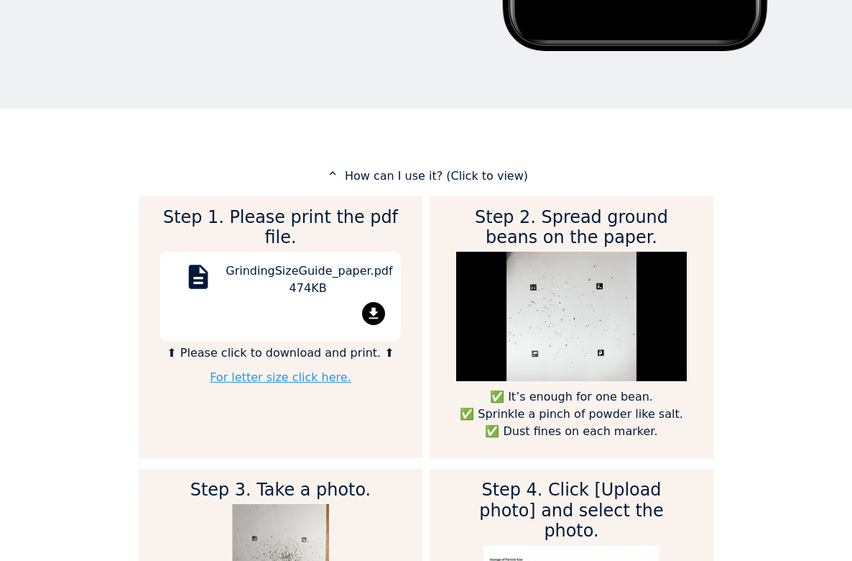
scroll to position [610, 0]
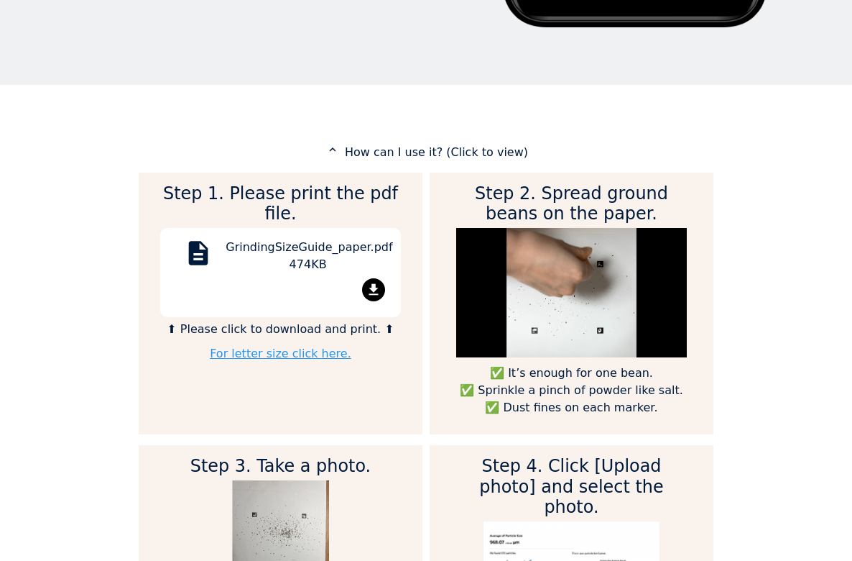
click at [374, 278] on mat-icon "file_download" at bounding box center [373, 289] width 23 height 23
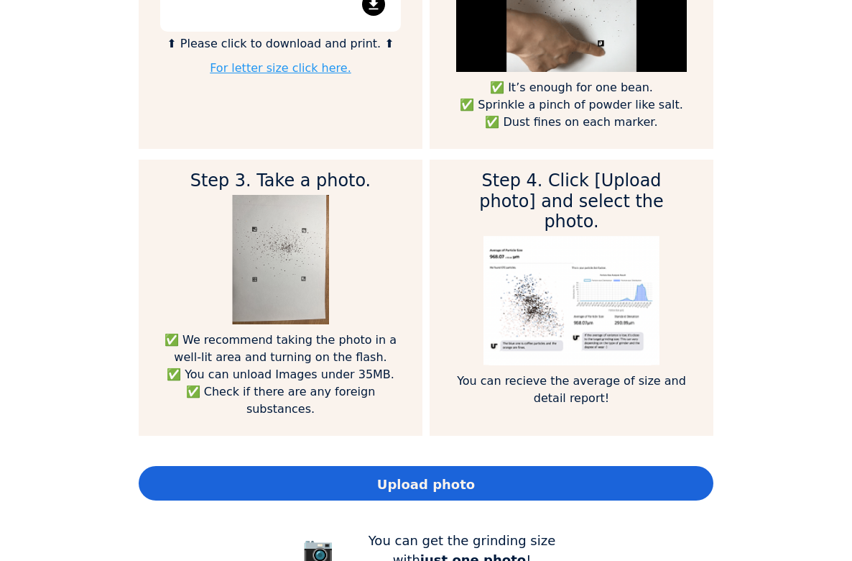
scroll to position [896, 0]
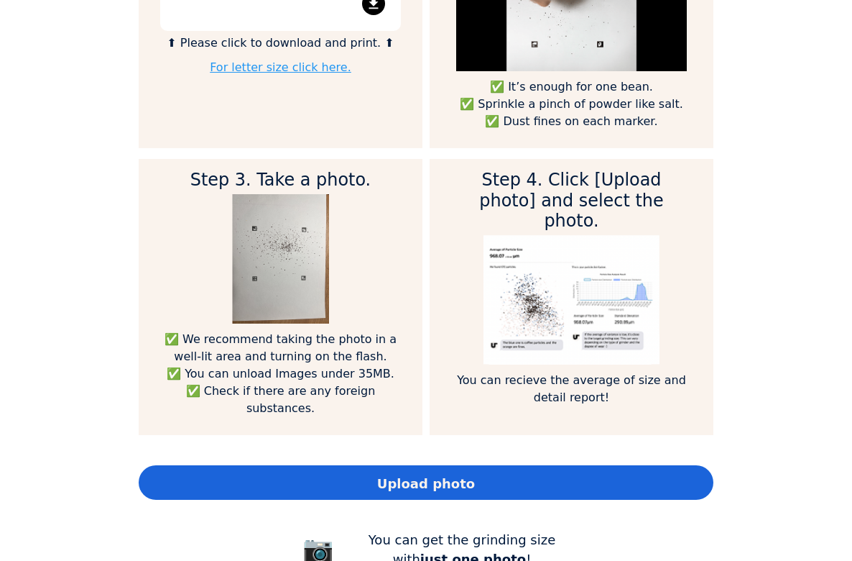
click at [481, 465] on div "Upload photo" at bounding box center [426, 482] width 575 height 35
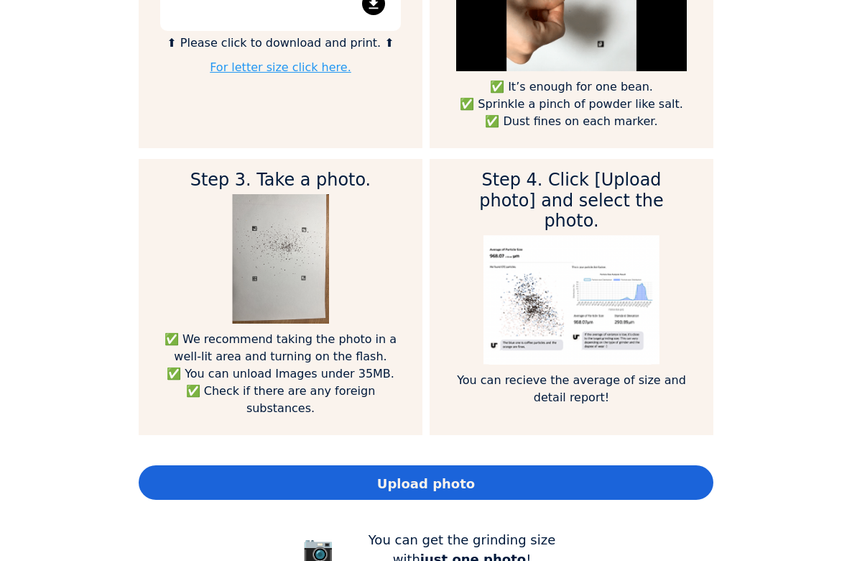
click at [547, 469] on div "Upload photo" at bounding box center [426, 482] width 575 height 35
click at [529, 441] on div "Step 1. Please print the pdf file. description GrindingSizeGuide_paper.pdf 474K…" at bounding box center [426, 175] width 575 height 579
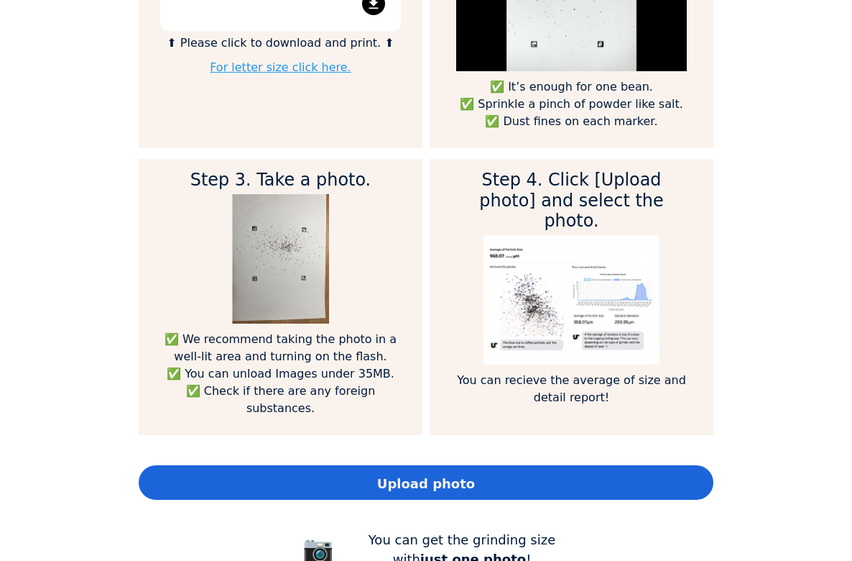
click at [515, 465] on div "Upload photo" at bounding box center [426, 482] width 575 height 35
click at [408, 474] on span "Upload photo" at bounding box center [426, 483] width 98 height 19
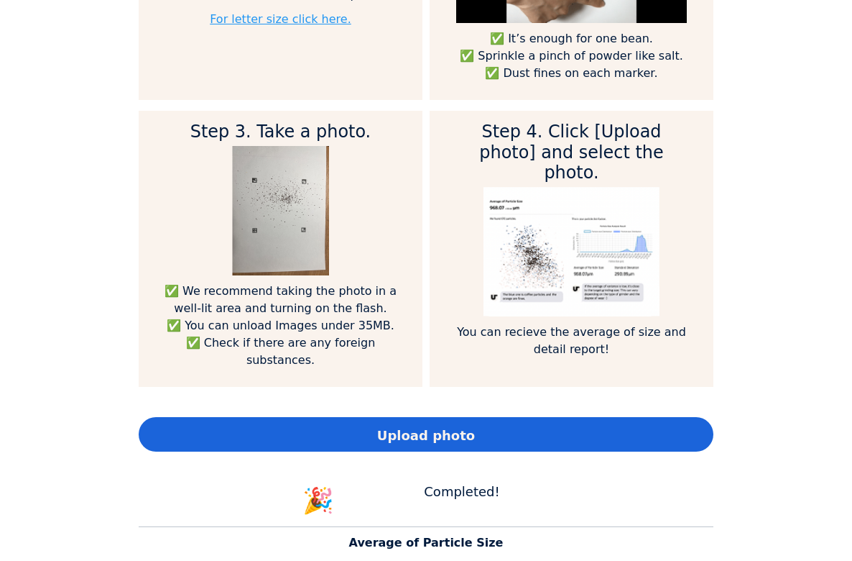
scroll to position [967, 0]
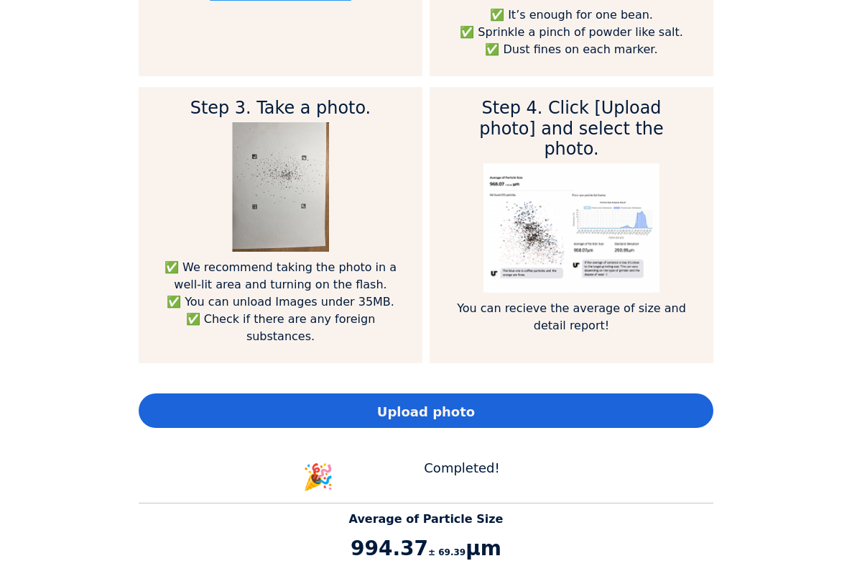
click at [453, 402] on span "Upload photo" at bounding box center [426, 411] width 98 height 19
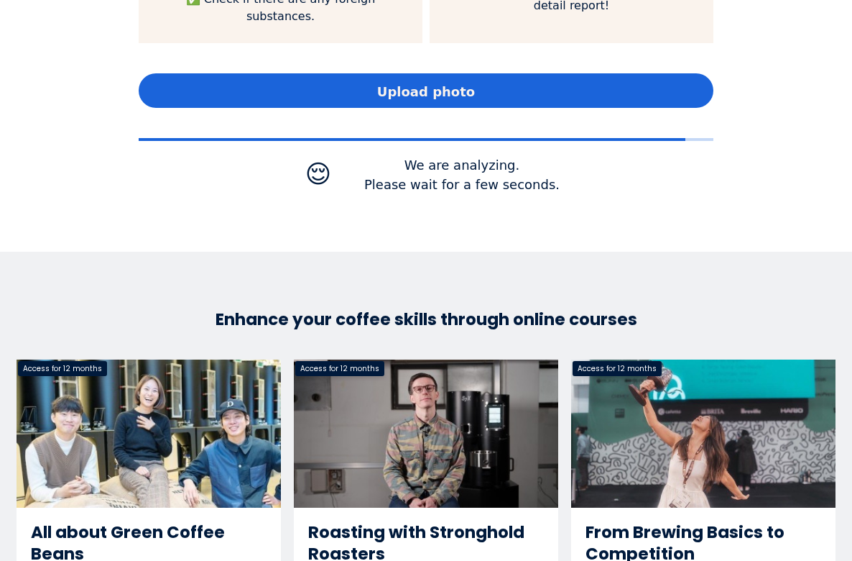
scroll to position [1209, 0]
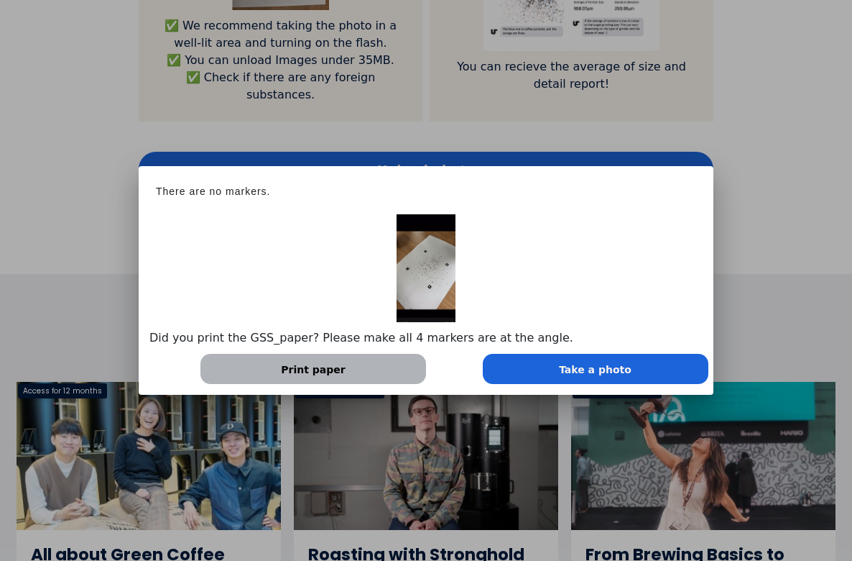
click at [707, 187] on h1 "There are no markers." at bounding box center [426, 184] width 575 height 37
click at [538, 366] on div "Take a photo" at bounding box center [596, 369] width 226 height 30
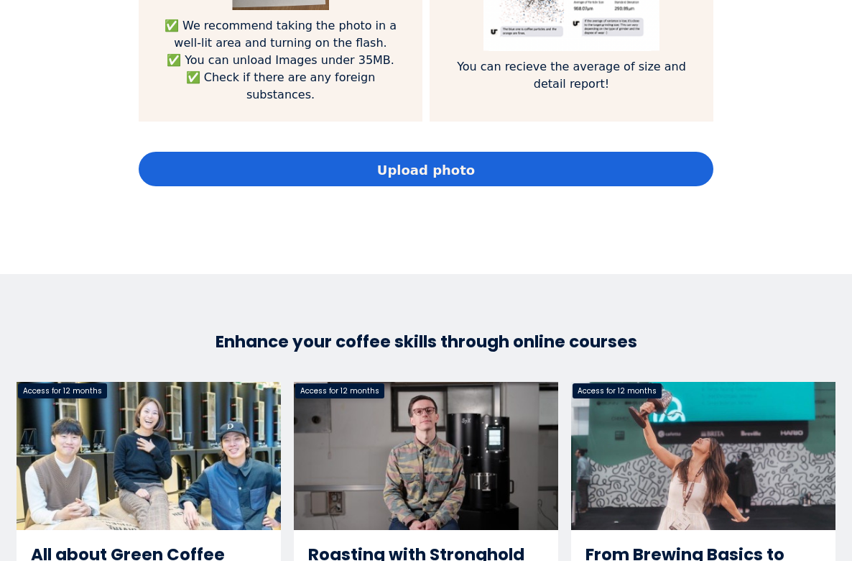
click at [449, 160] on span "Upload photo" at bounding box center [426, 169] width 98 height 19
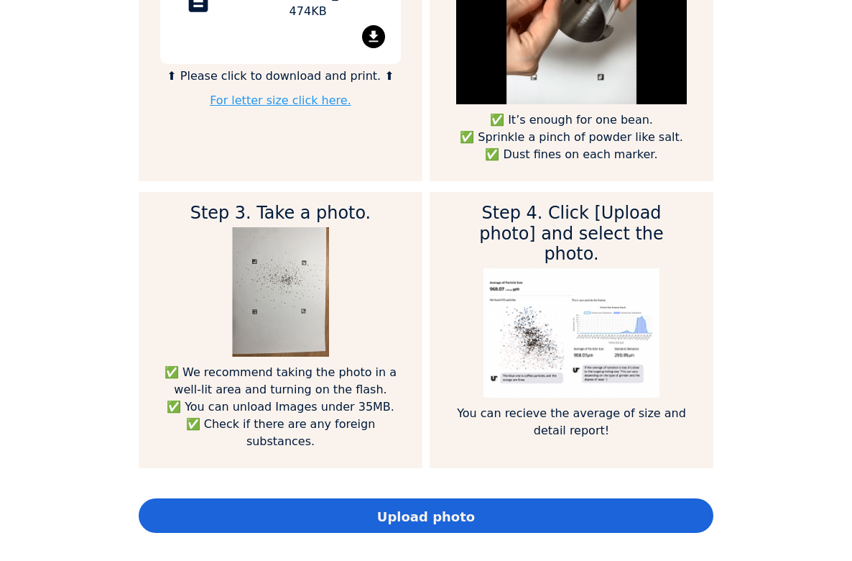
scroll to position [890, 0]
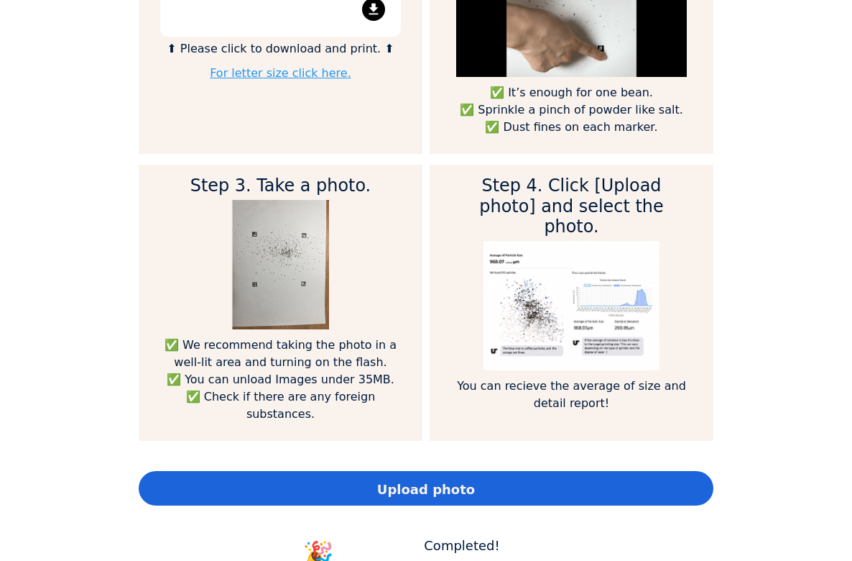
click at [415, 479] on span "Upload photo" at bounding box center [426, 488] width 98 height 19
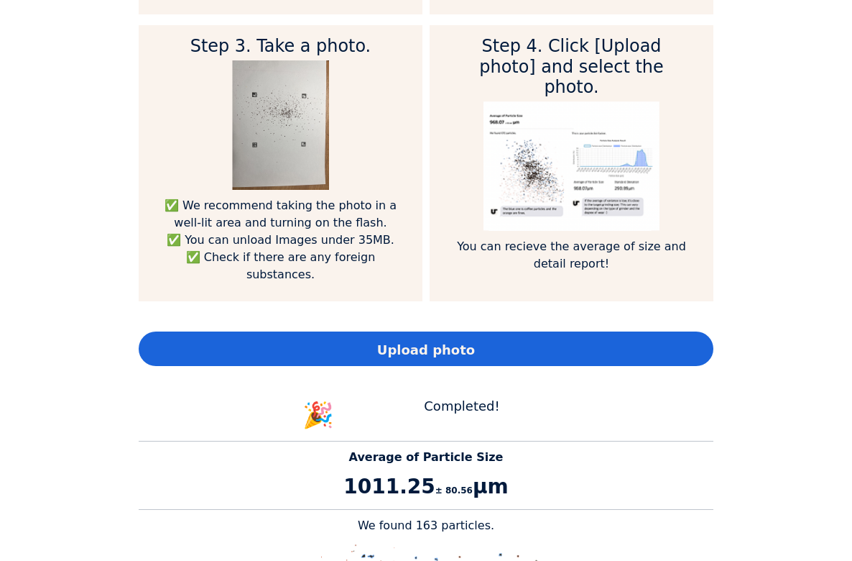
scroll to position [1160, 0]
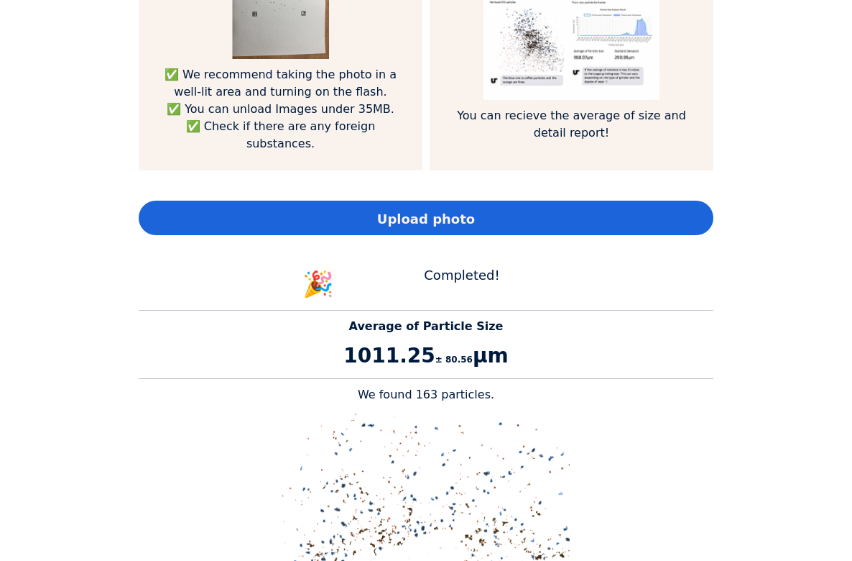
click at [538, 208] on div "Upload photo" at bounding box center [426, 218] width 575 height 35
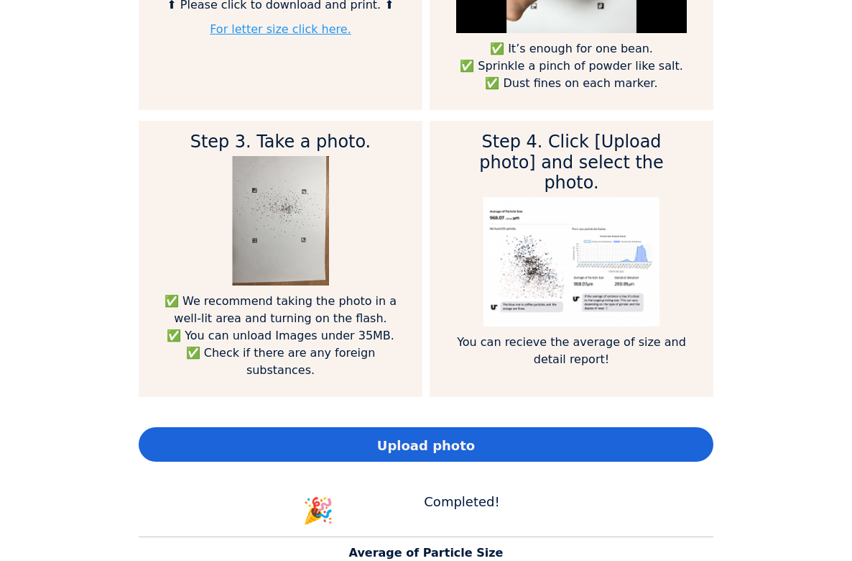
scroll to position [925, 0]
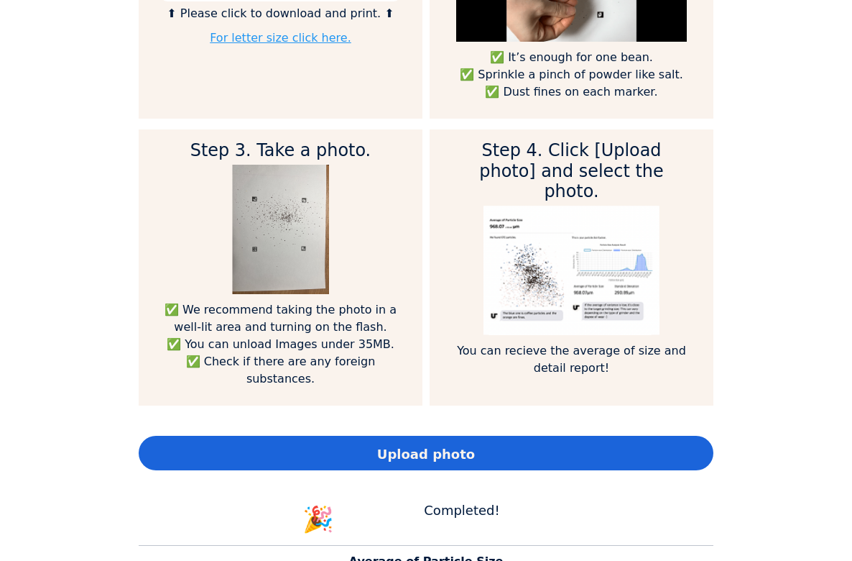
click at [433, 444] on span "Upload photo" at bounding box center [426, 453] width 98 height 19
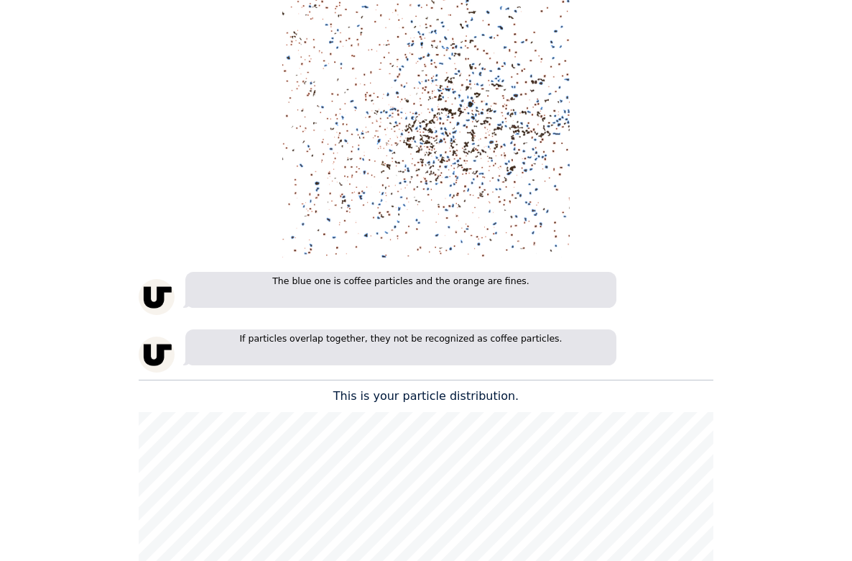
scroll to position [1326, 0]
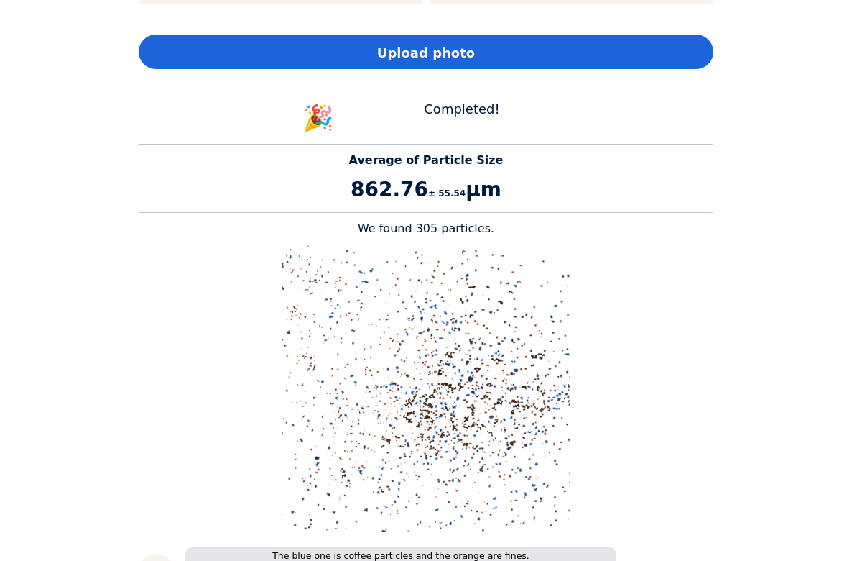
click at [489, 35] on div "Upload photo" at bounding box center [426, 52] width 575 height 35
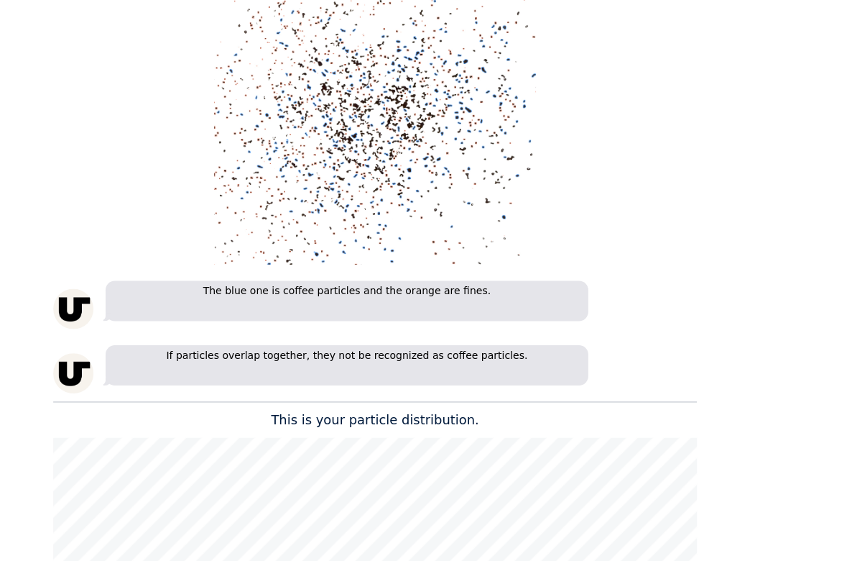
scroll to position [1560, 0]
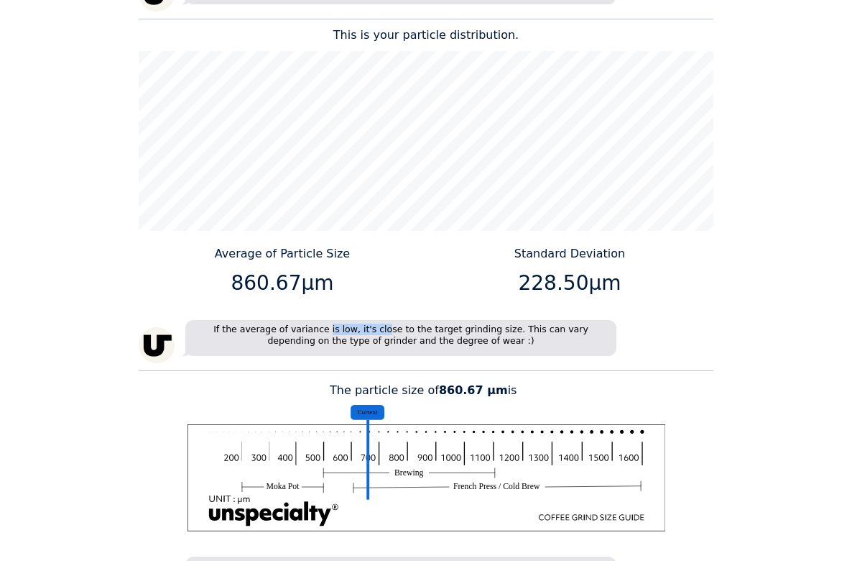
drag, startPoint x: 303, startPoint y: 313, endPoint x: 358, endPoint y: 315, distance: 54.6
click at [358, 320] on p "If the average of variance is low, it's close to the target grinding size. This…" at bounding box center [400, 338] width 431 height 36
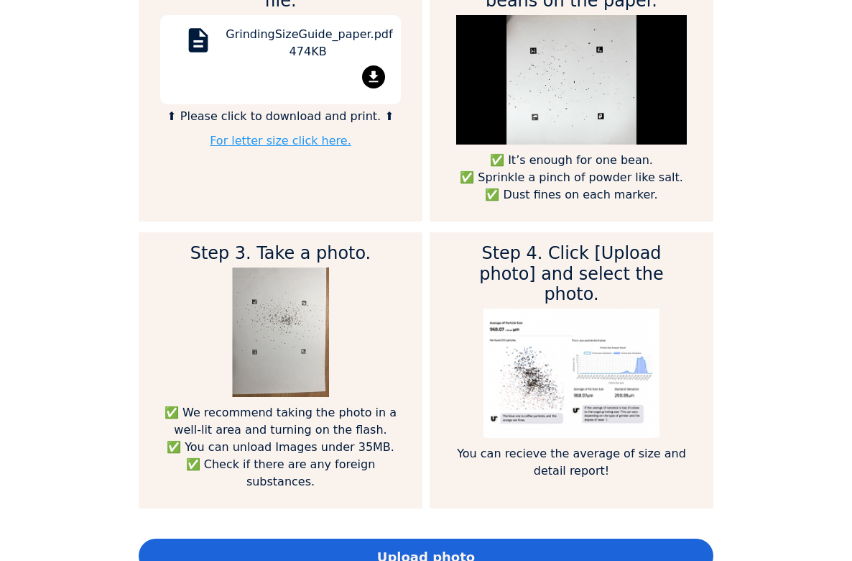
scroll to position [861, 0]
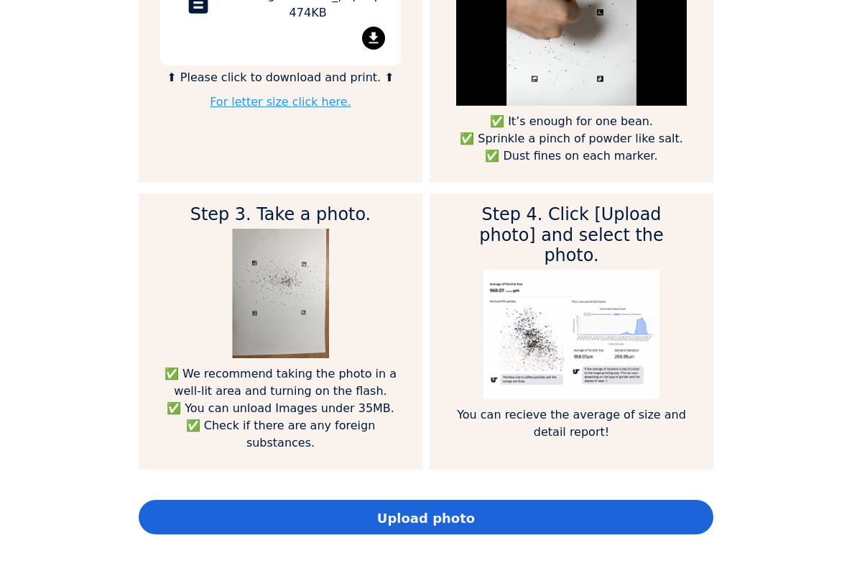
click at [448, 508] on span "Upload photo" at bounding box center [426, 517] width 98 height 19
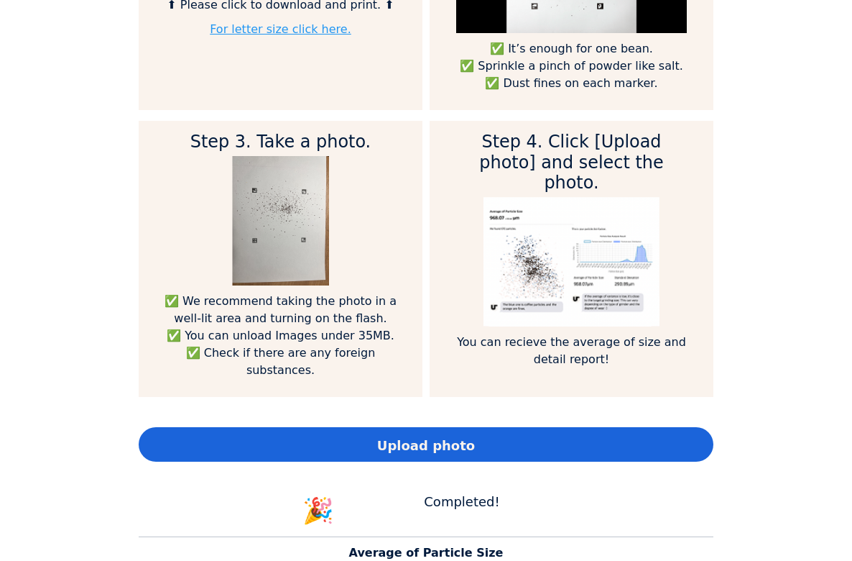
scroll to position [937, 0]
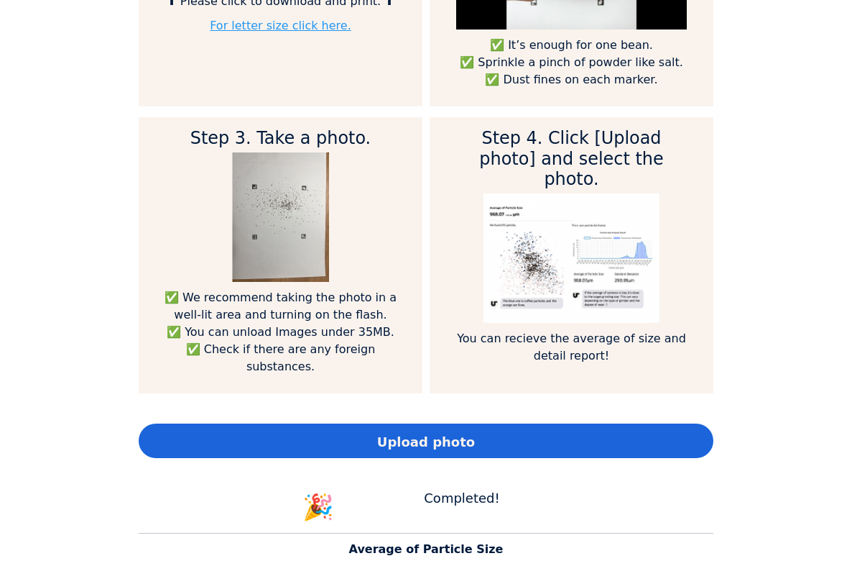
click at [390, 432] on span "Upload photo" at bounding box center [426, 441] width 98 height 19
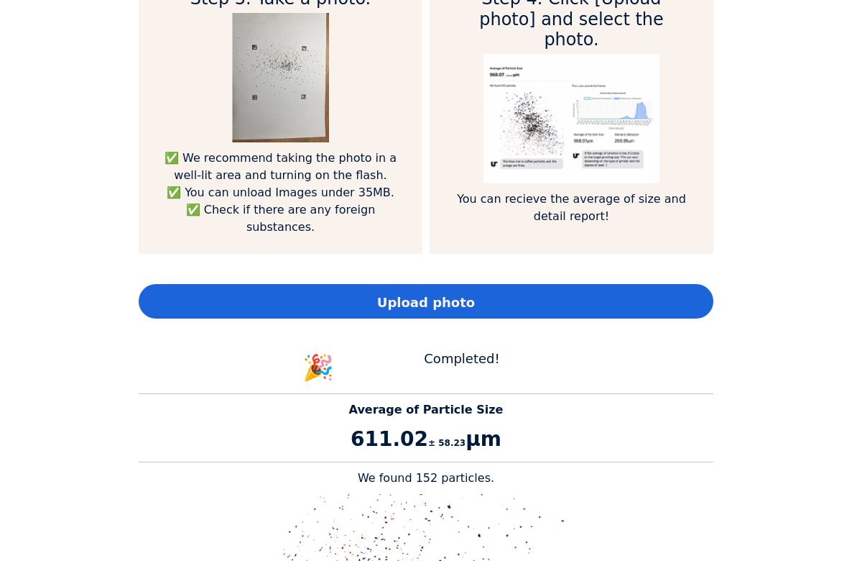
scroll to position [1075, 0]
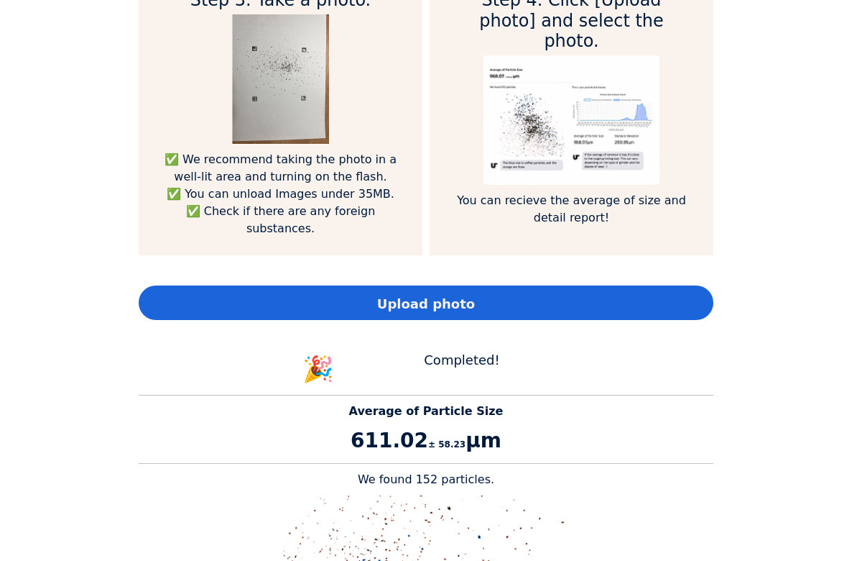
click at [415, 301] on div "Upload photo" at bounding box center [426, 302] width 575 height 35
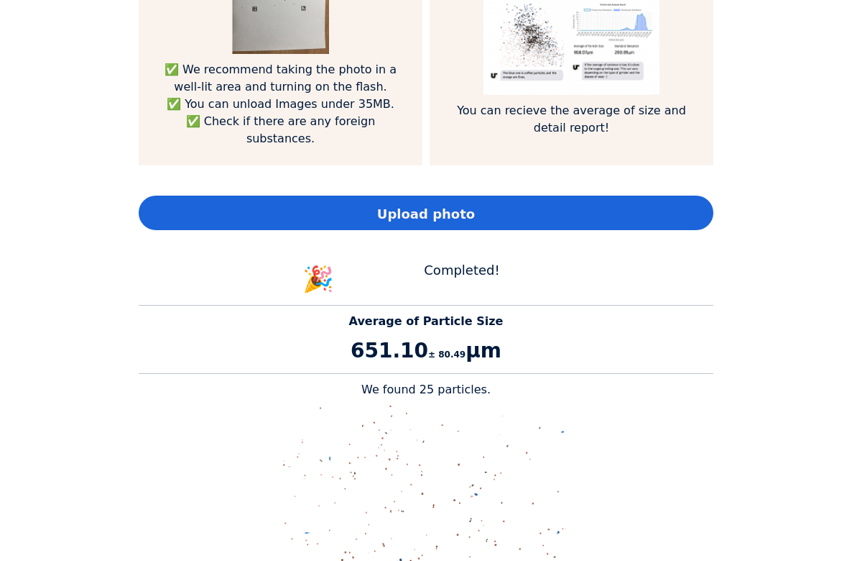
scroll to position [1174, 0]
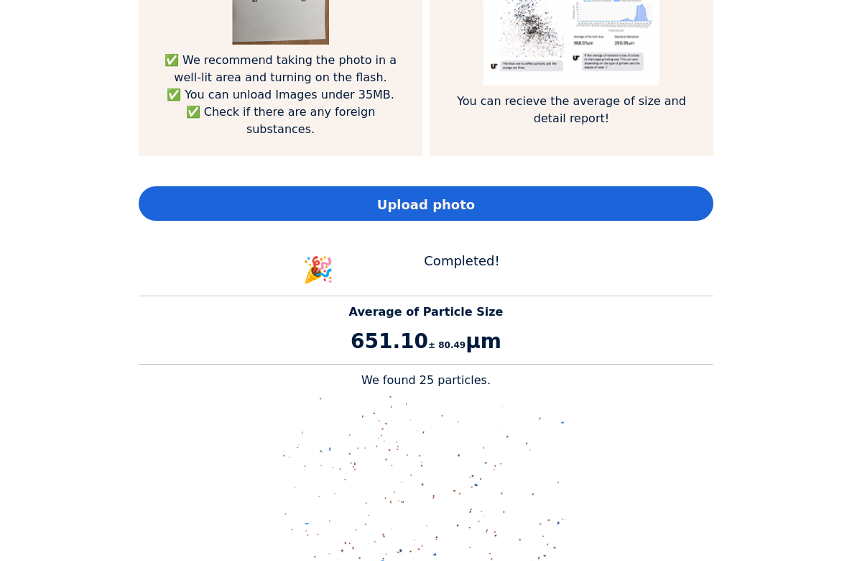
click at [372, 201] on div "Upload photo" at bounding box center [426, 203] width 575 height 35
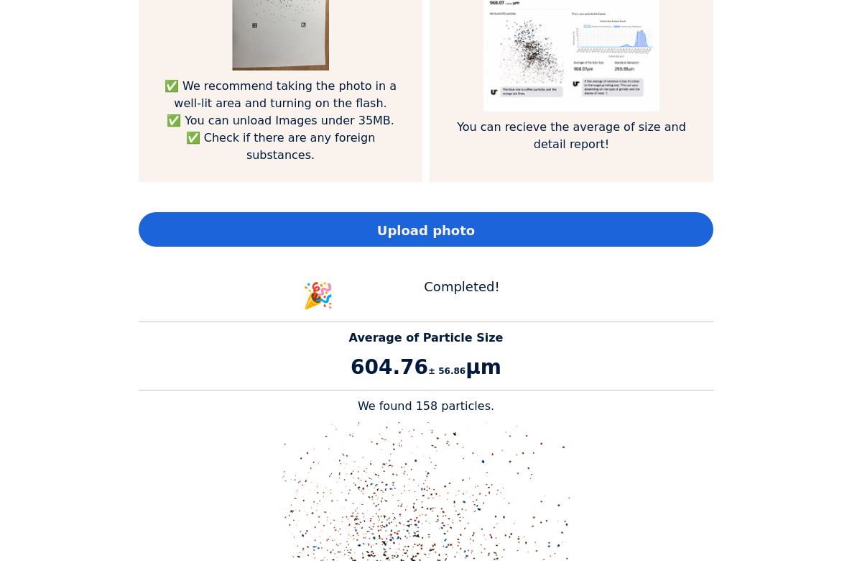
scroll to position [1146, 0]
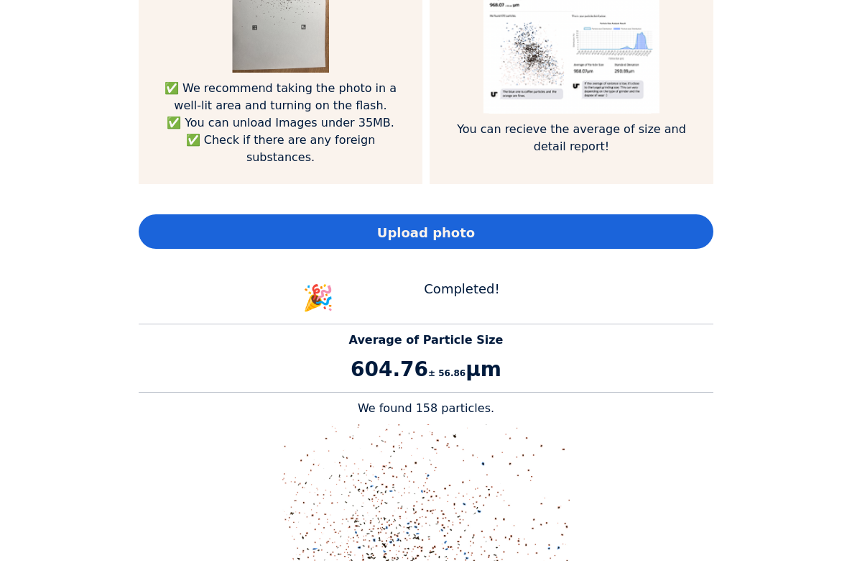
click at [387, 232] on app-grind-compass "expand_less How can I use it? (Click to view) Step 1. Please print the pdf file…" at bounding box center [426, 510] width 575 height 1809
click at [387, 223] on span "Upload photo" at bounding box center [426, 232] width 98 height 19
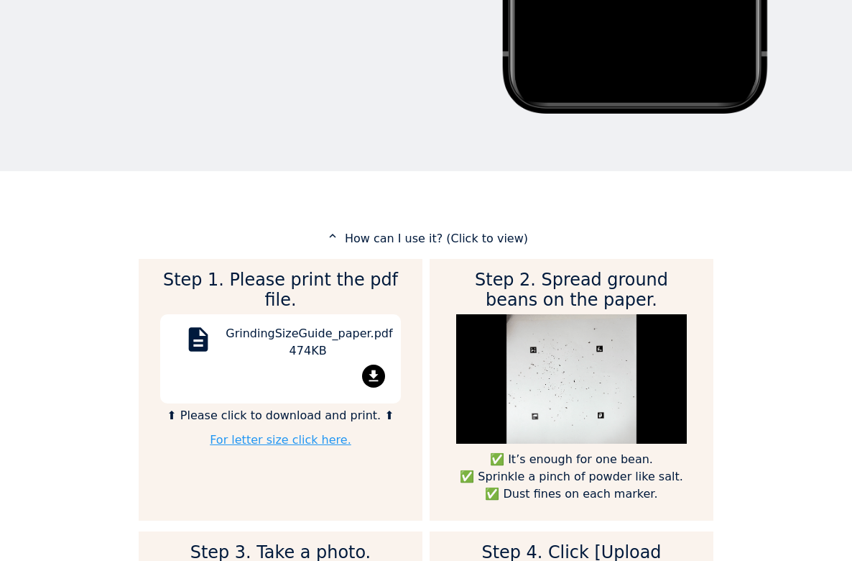
scroll to position [834, 0]
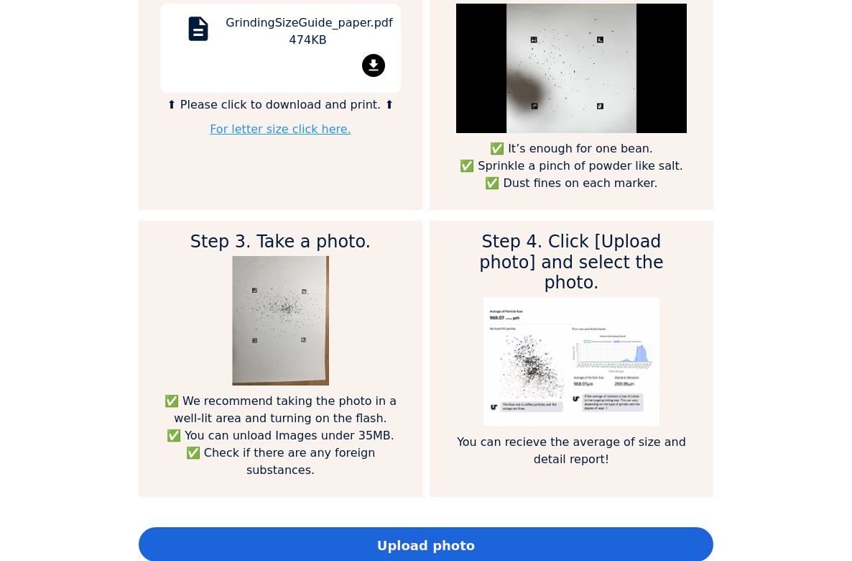
click at [469, 532] on div "Upload photo" at bounding box center [426, 544] width 575 height 35
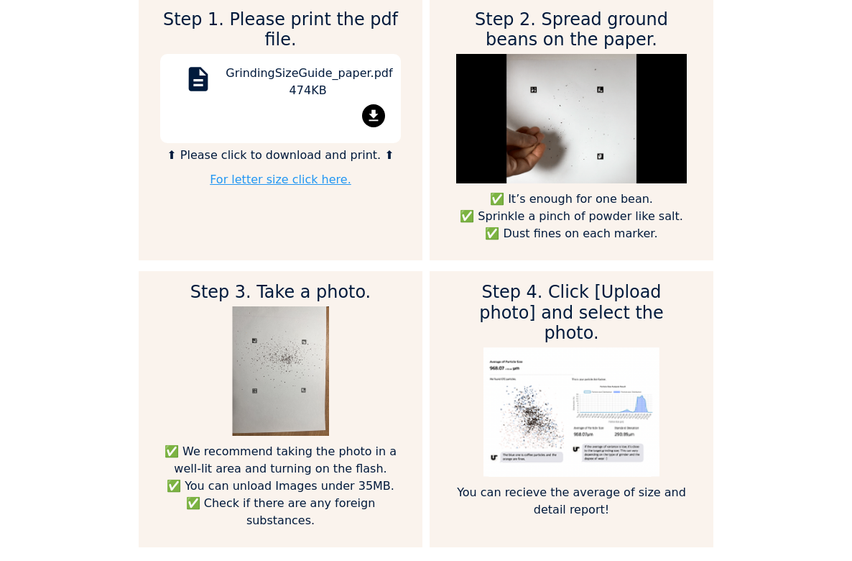
scroll to position [1119, 0]
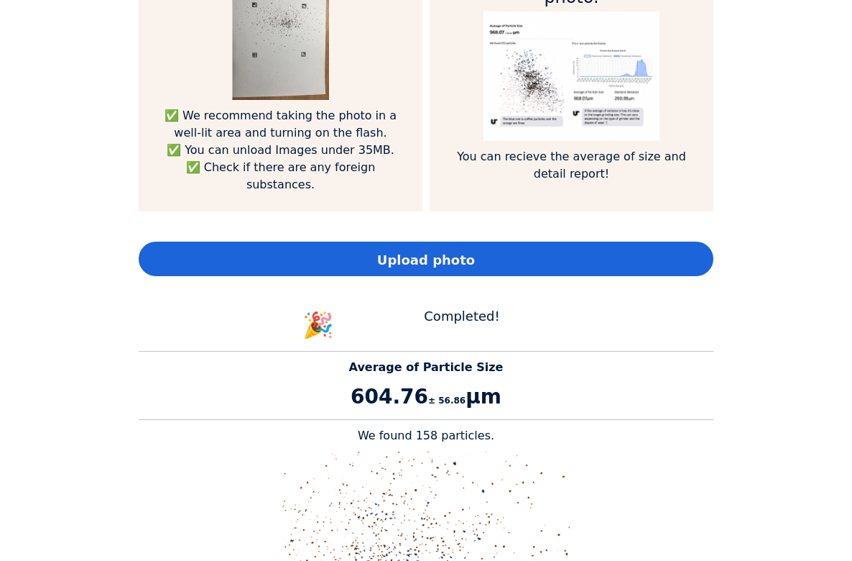
click at [512, 242] on div "Upload photo" at bounding box center [426, 259] width 575 height 35
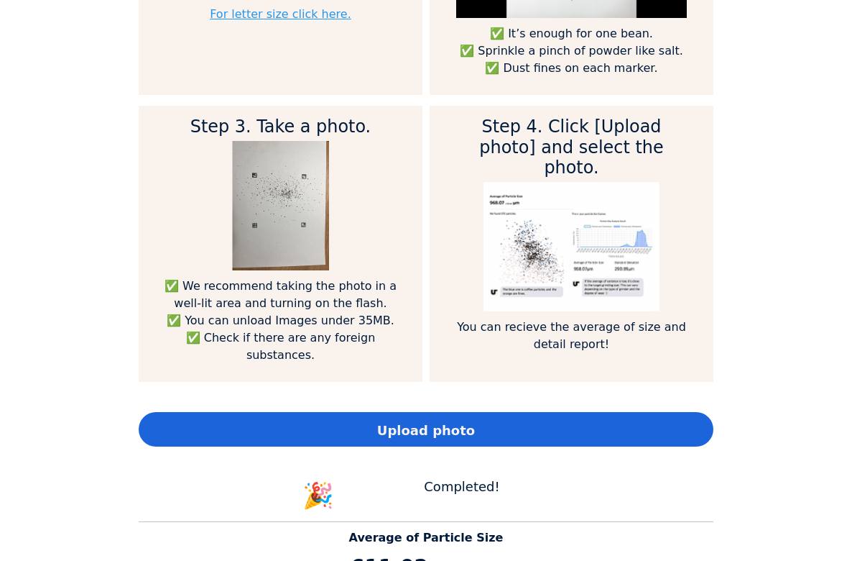
scroll to position [944, 0]
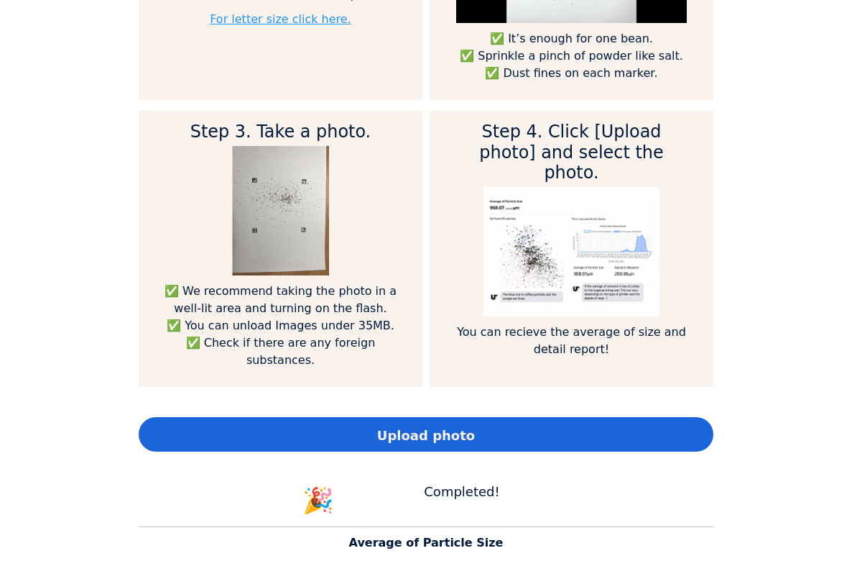
click at [332, 417] on div "Upload photo" at bounding box center [426, 434] width 575 height 35
click at [461, 426] on span "Upload photo" at bounding box center [426, 435] width 98 height 19
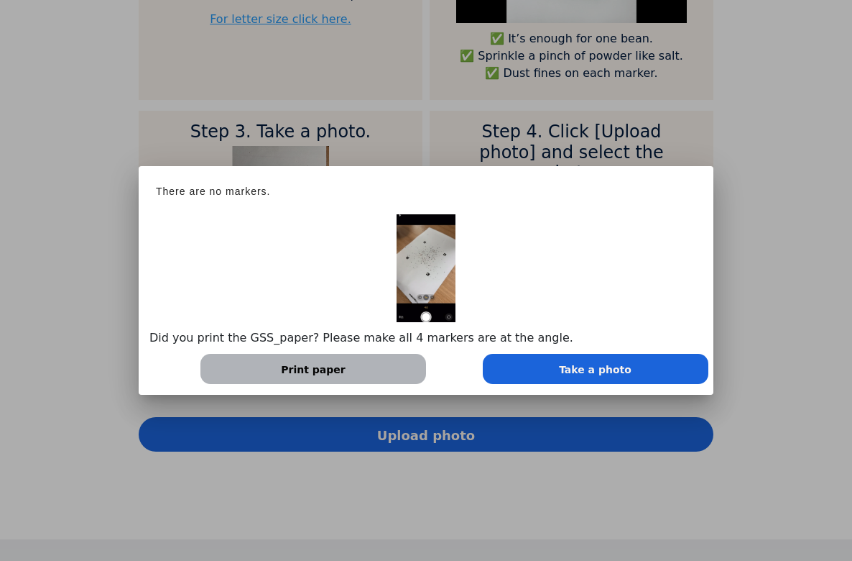
click at [603, 371] on span "Take a photo" at bounding box center [595, 369] width 73 height 15
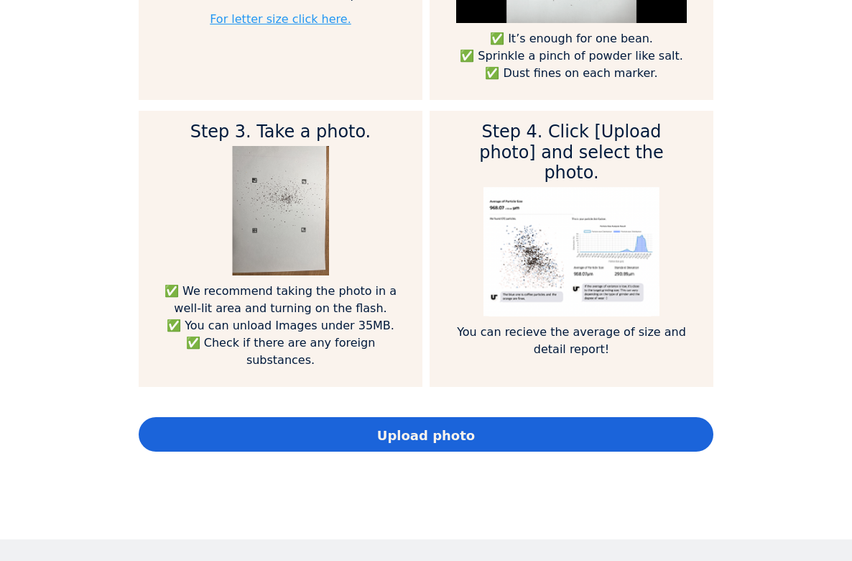
click at [478, 417] on div "Upload photo" at bounding box center [426, 434] width 575 height 35
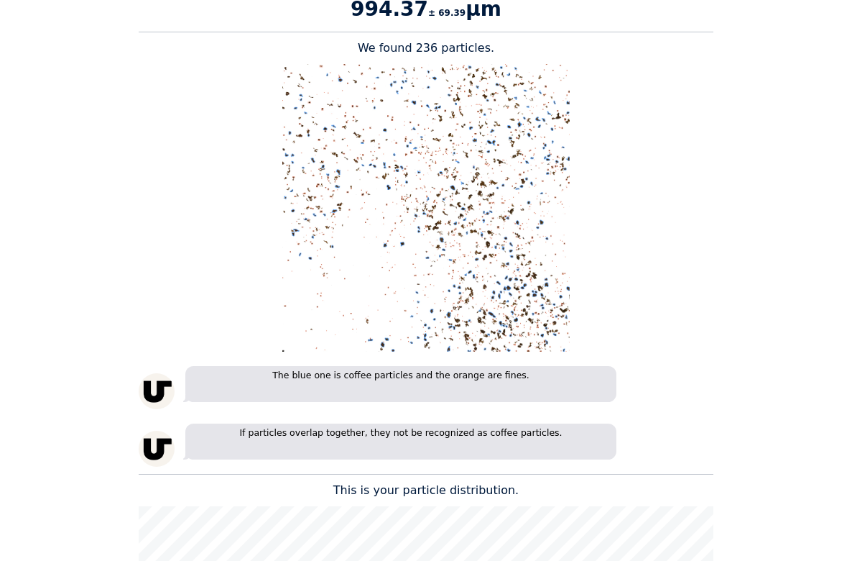
scroll to position [1220, 0]
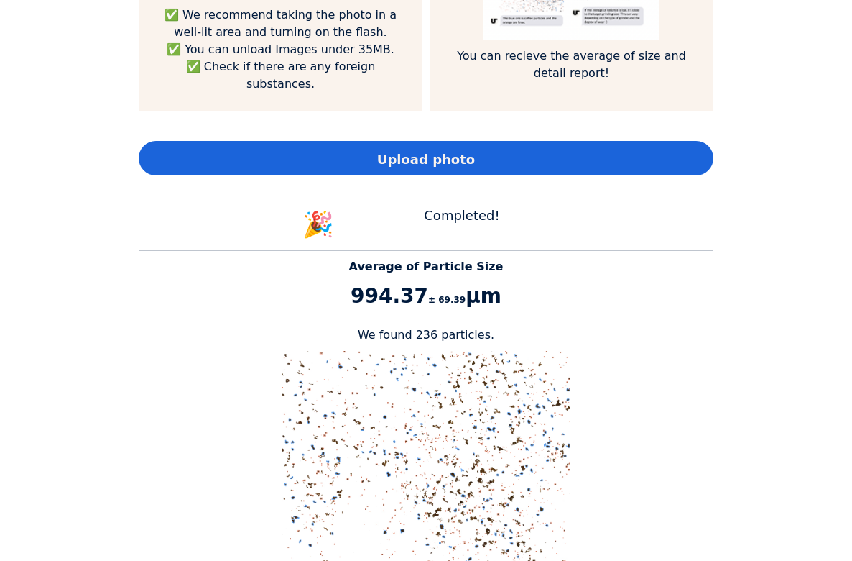
click at [391, 150] on span "Upload photo" at bounding box center [426, 159] width 98 height 19
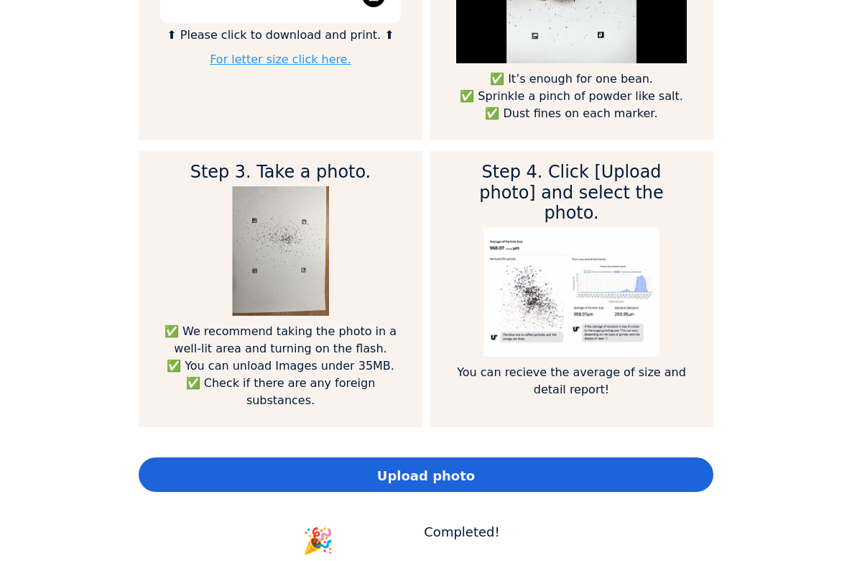
scroll to position [884, 0]
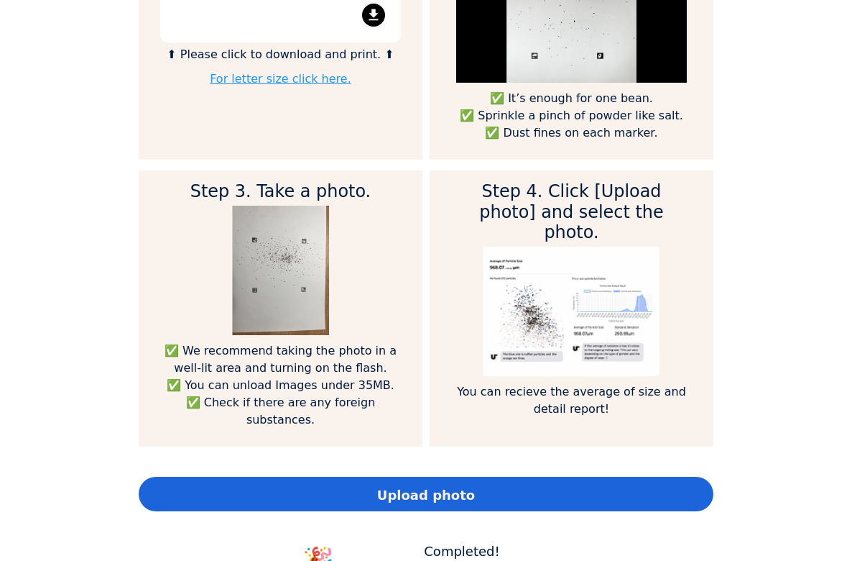
click at [353, 477] on div "Upload photo" at bounding box center [426, 494] width 575 height 35
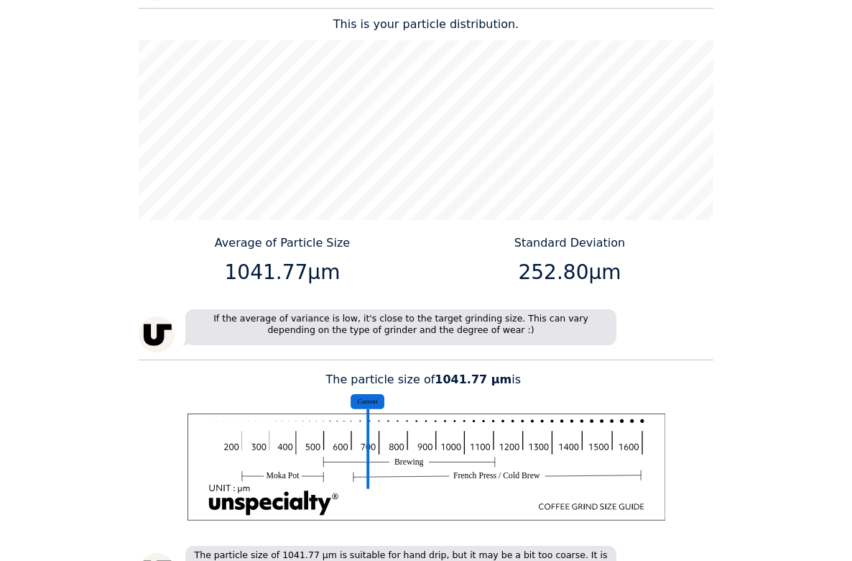
scroll to position [1975, 0]
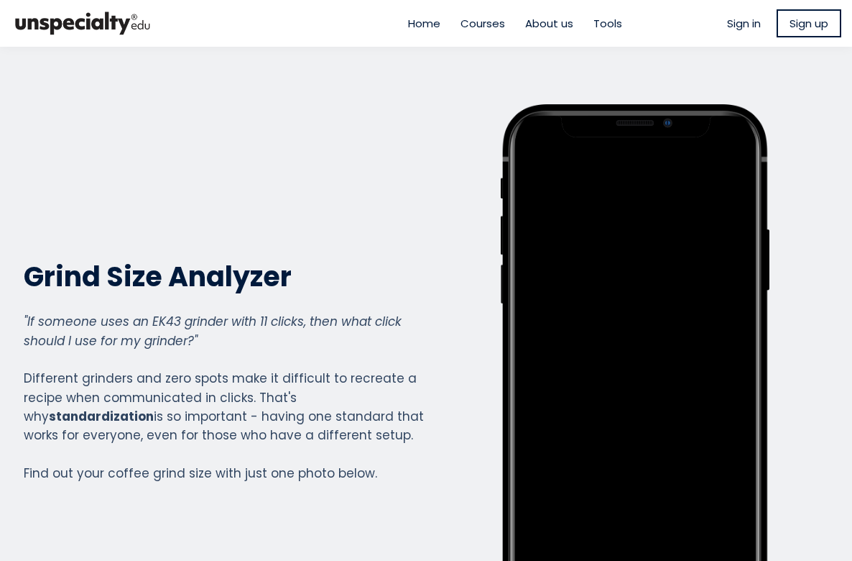
click at [137, 318] on em ""If someone uses an EK43 grinder with 11 clicks, then what click should I use f…" at bounding box center [213, 331] width 378 height 36
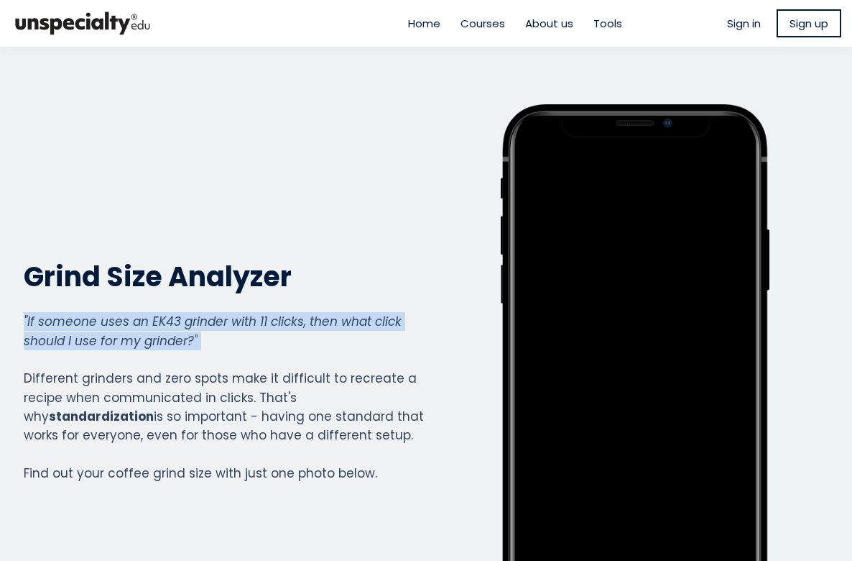
click at [137, 318] on em ""If someone uses an EK43 grinder with 11 clicks, then what click should I use f…" at bounding box center [213, 331] width 378 height 36
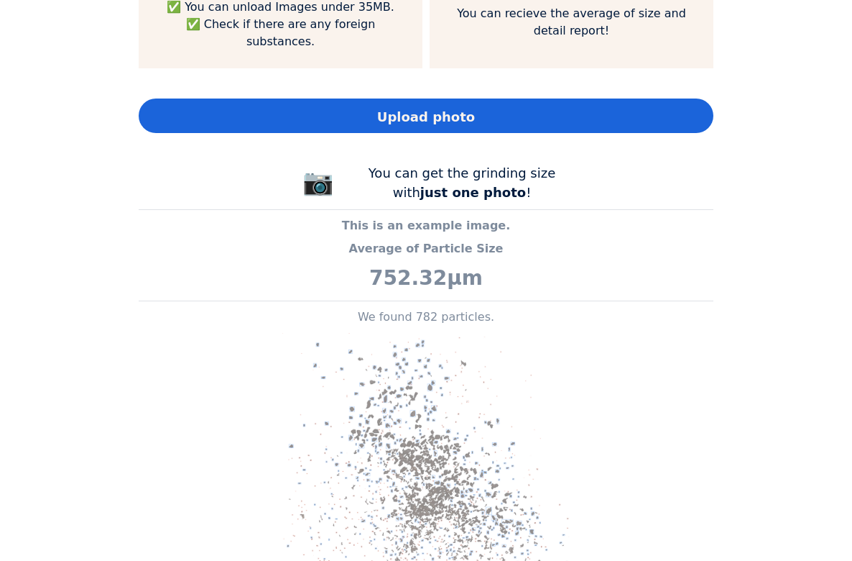
scroll to position [1263, 0]
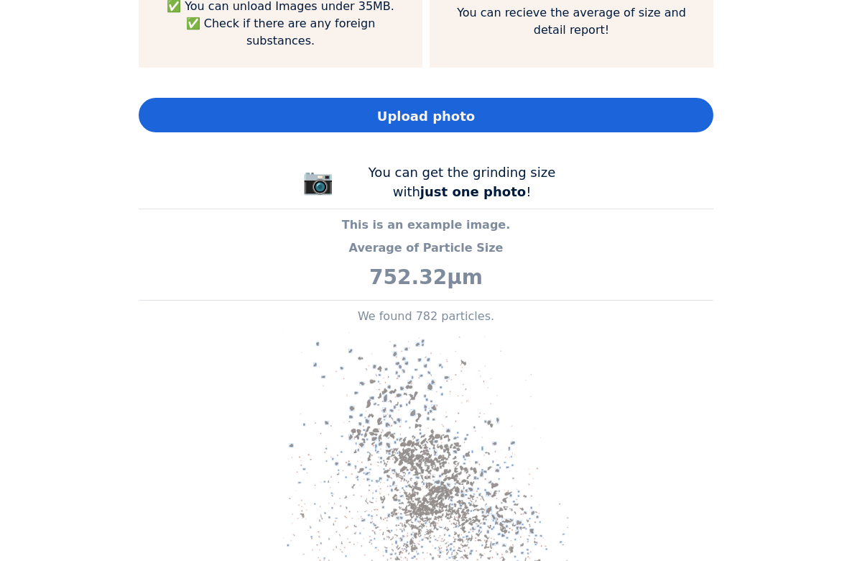
click at [372, 104] on div "Upload photo" at bounding box center [426, 115] width 575 height 35
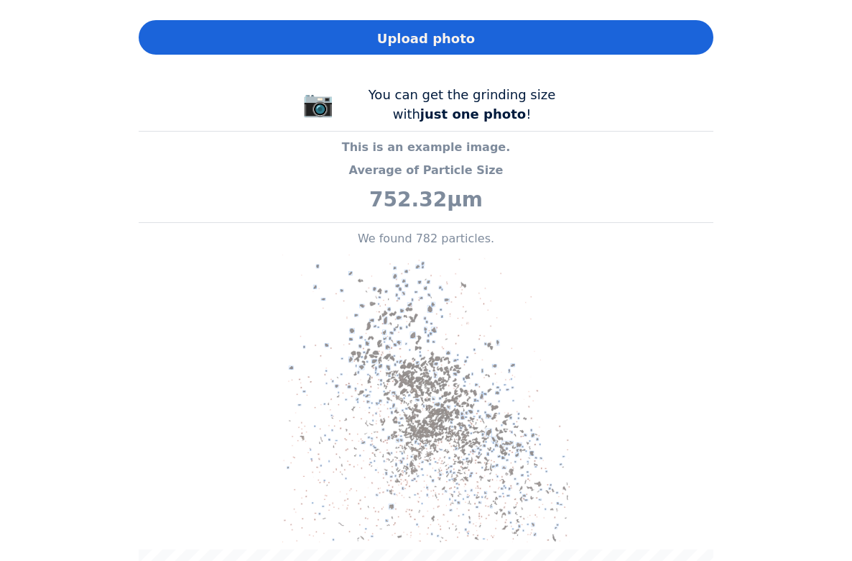
scroll to position [1333, 0]
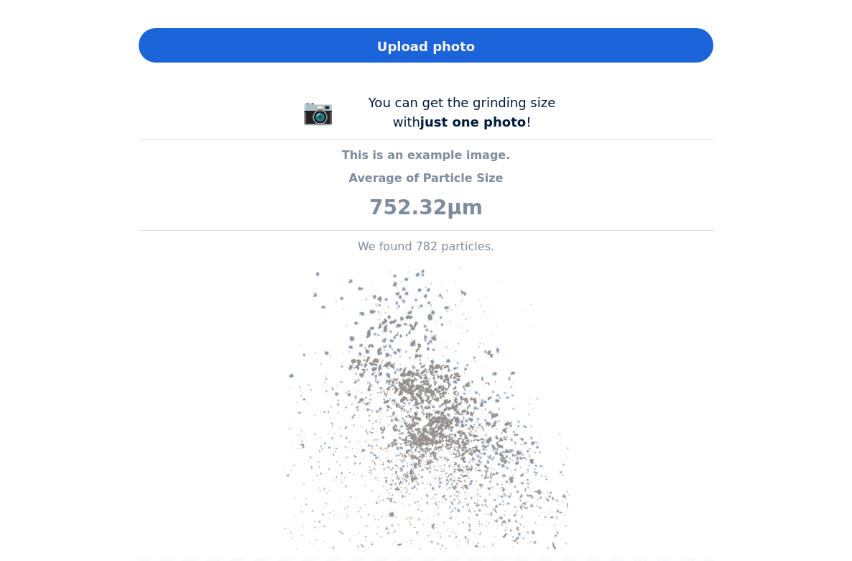
click at [507, 28] on div "Upload photo" at bounding box center [426, 45] width 575 height 35
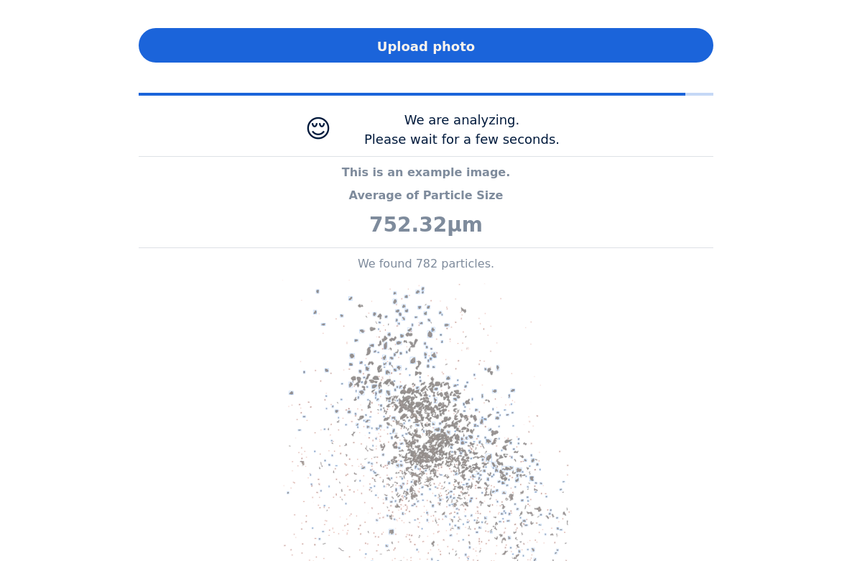
scroll to position [717125, 718177]
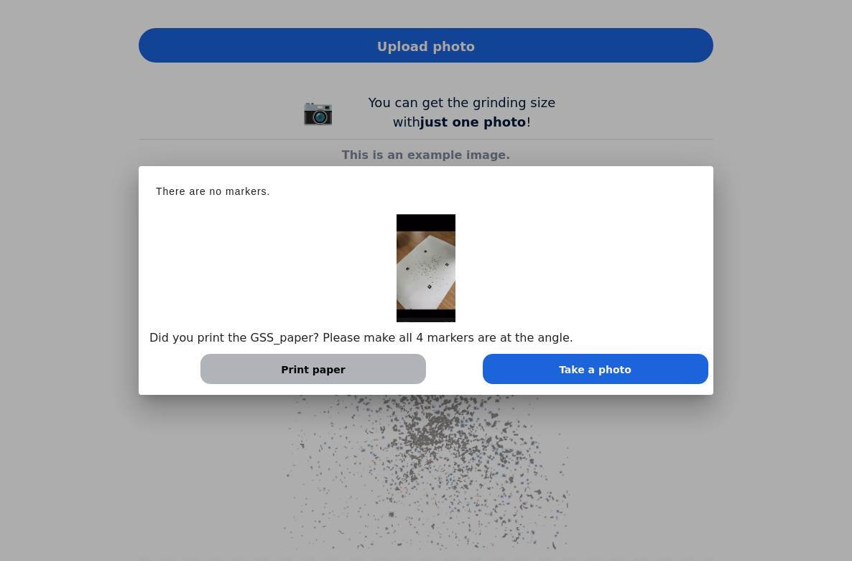
click at [561, 371] on div "Take a photo" at bounding box center [596, 369] width 226 height 30
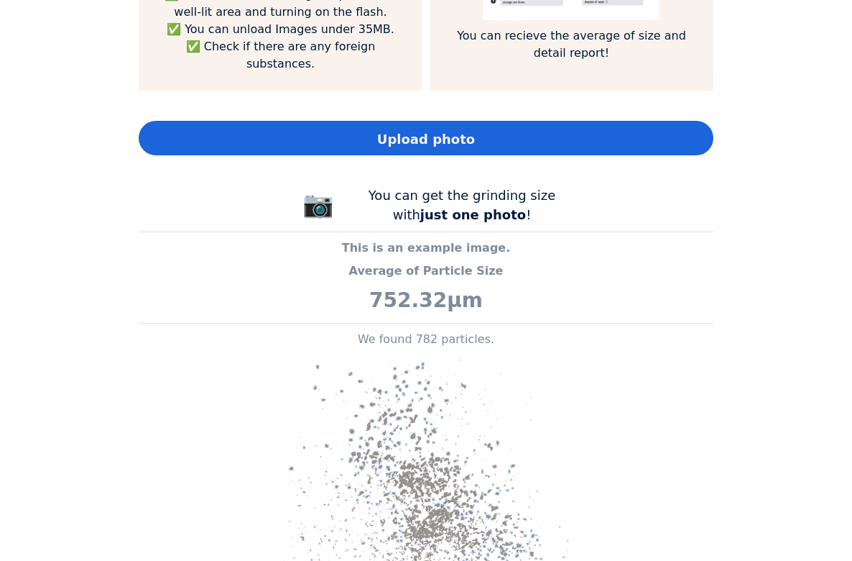
scroll to position [1081, 0]
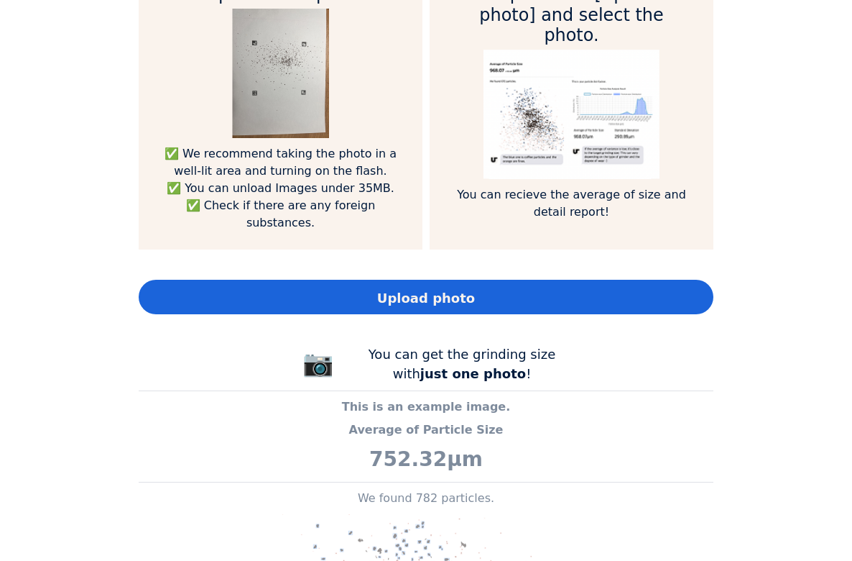
click at [479, 280] on div "Upload photo" at bounding box center [426, 297] width 575 height 35
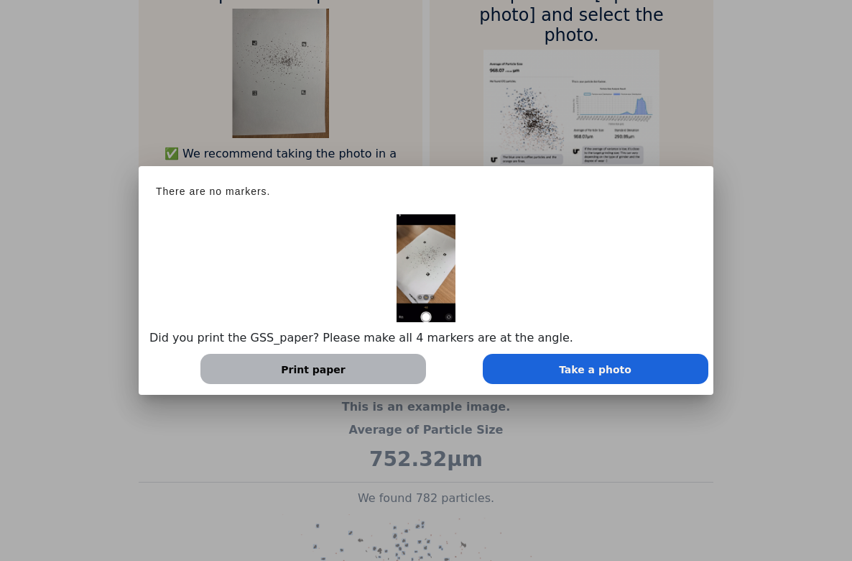
click at [553, 363] on div "Take a photo" at bounding box center [596, 369] width 226 height 30
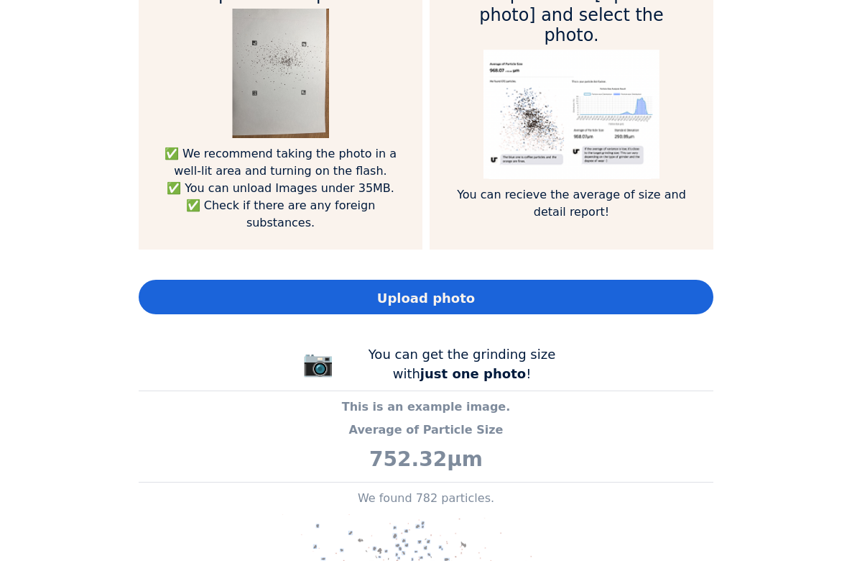
click at [533, 280] on div "Upload photo" at bounding box center [426, 297] width 575 height 35
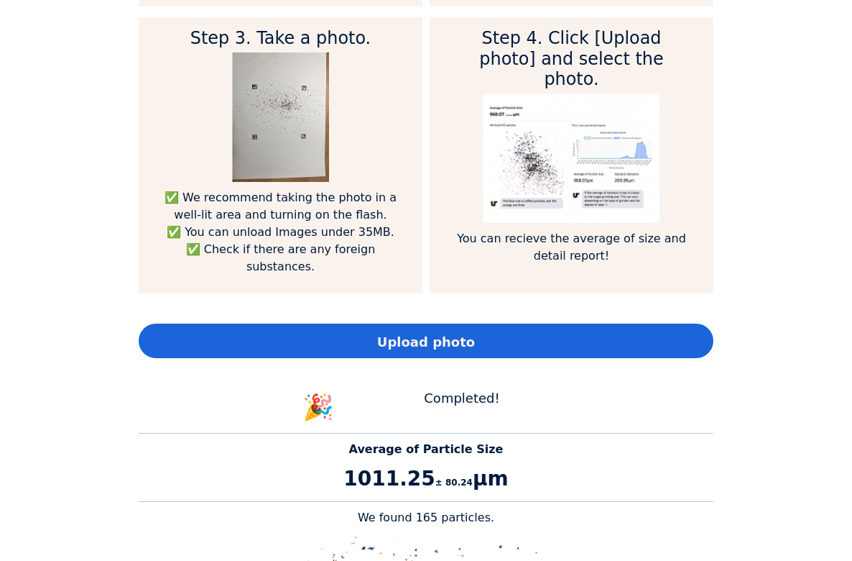
scroll to position [1044, 0]
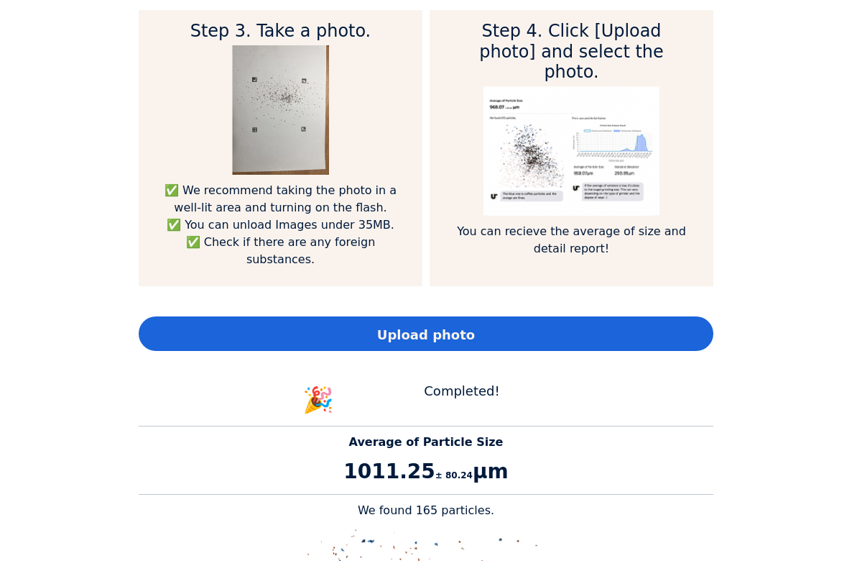
click at [302, 316] on div "Upload photo" at bounding box center [426, 333] width 575 height 35
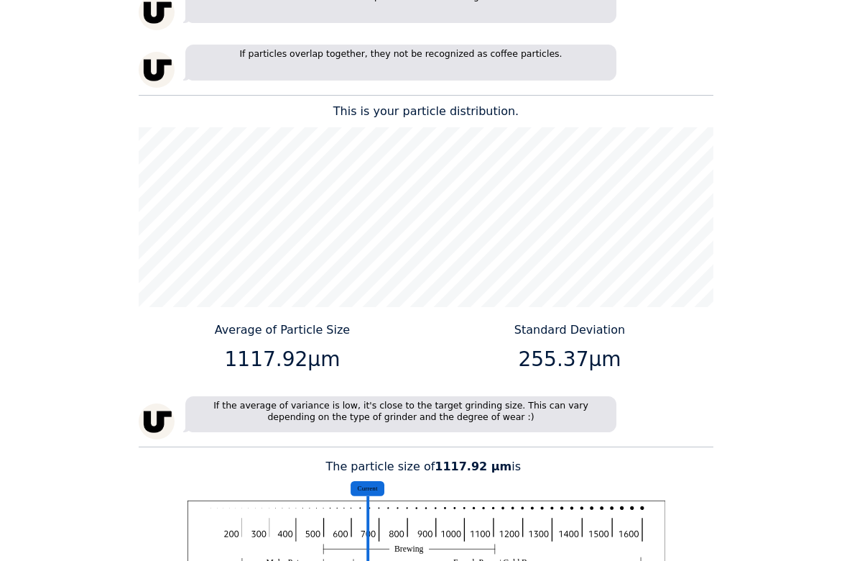
scroll to position [1887, 0]
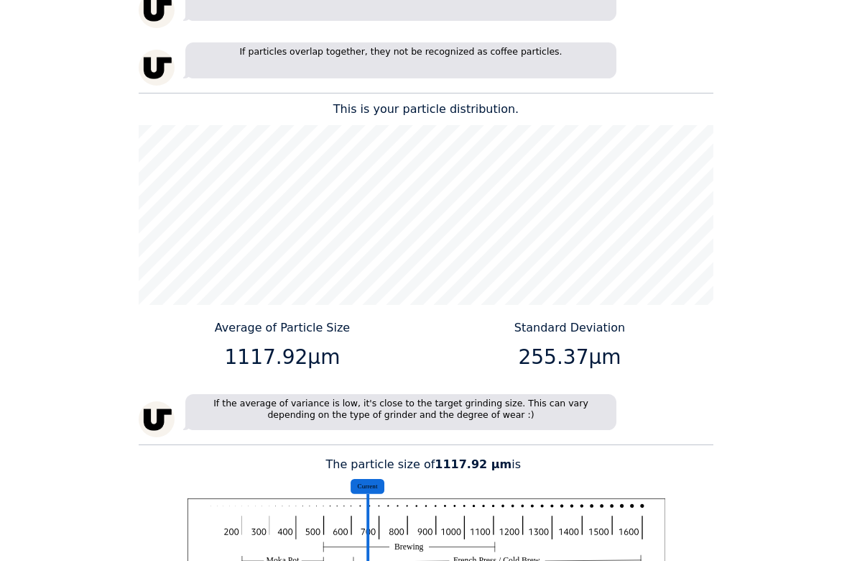
click at [725, 232] on div "Home Courses About us Tools Sign in" at bounding box center [426, 280] width 852 height 561
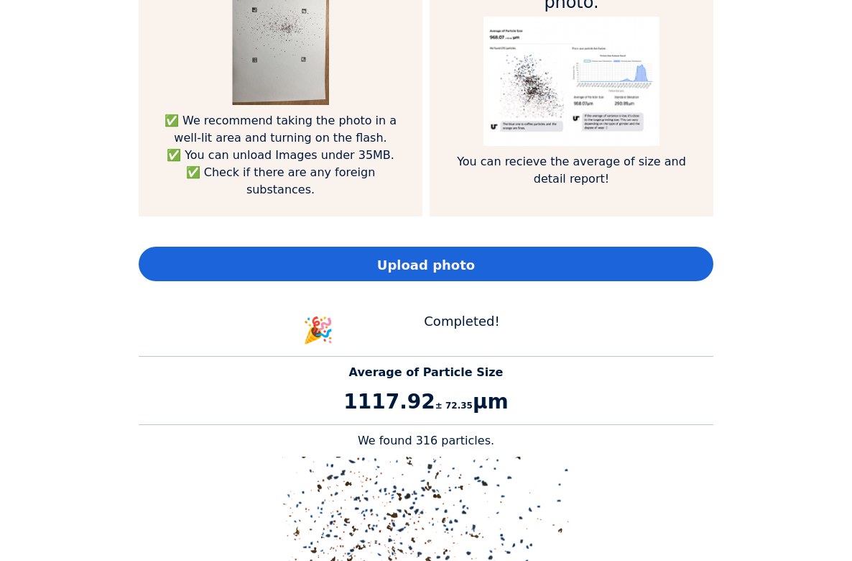
scroll to position [893, 0]
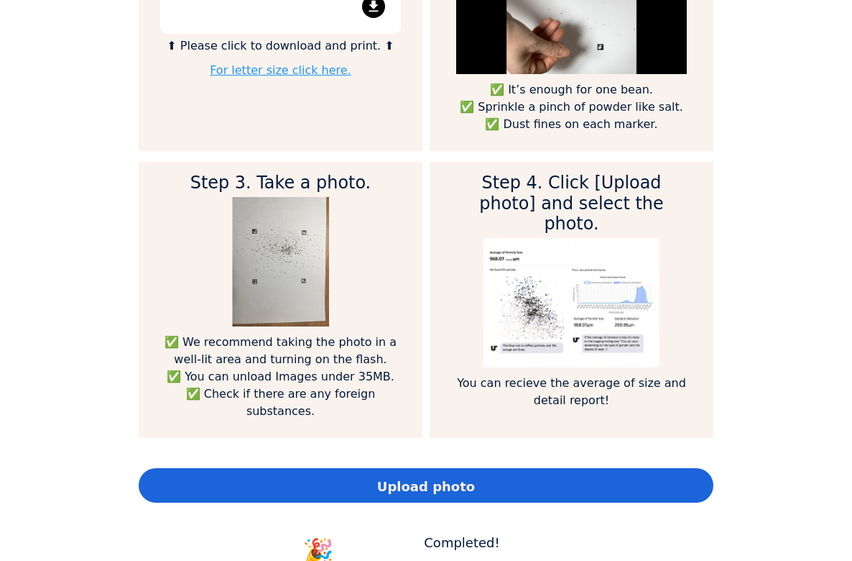
click at [365, 468] on div "Upload photo" at bounding box center [426, 485] width 575 height 35
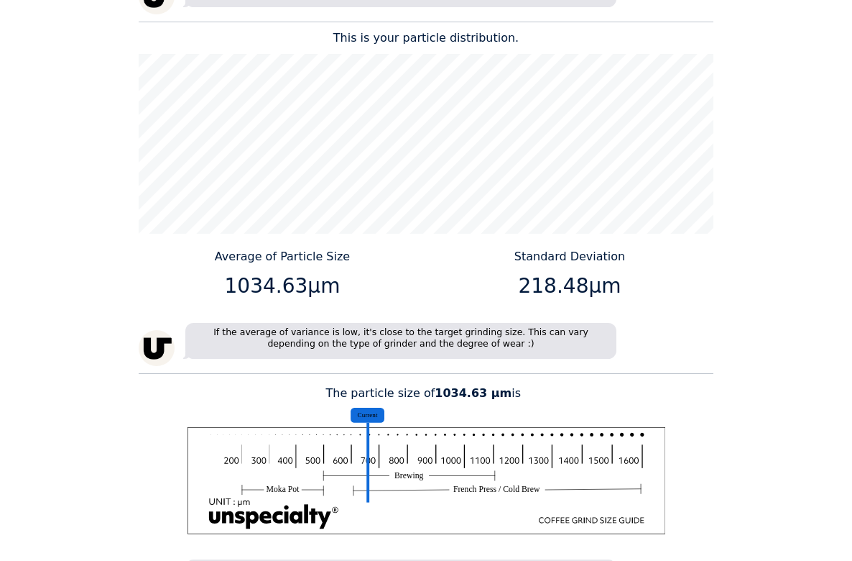
scroll to position [1959, 0]
